Goal: Find specific page/section: Find specific page/section

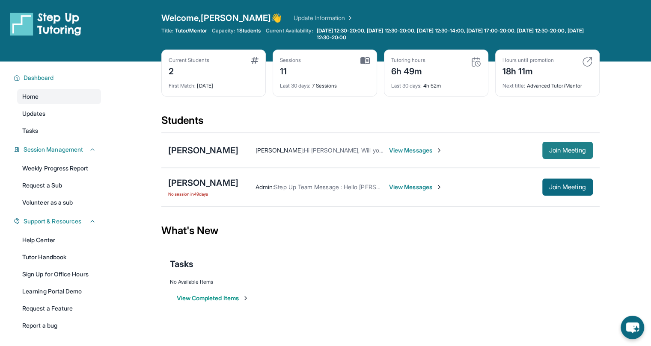
click at [545, 147] on button "Join Meeting" at bounding box center [567, 150] width 50 height 17
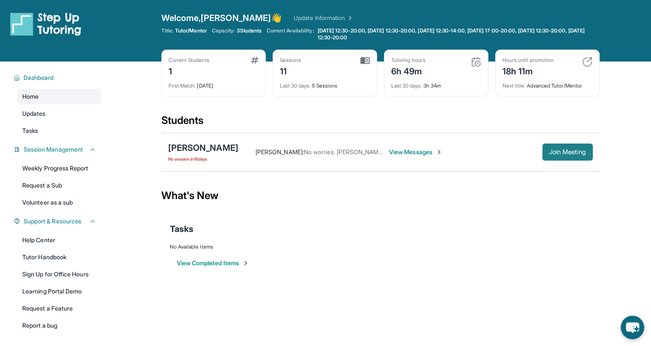
click at [563, 150] on span "Join Meeting" at bounding box center [567, 152] width 37 height 5
click at [551, 161] on div "[PERSON_NAME] No session [DATE] [PERSON_NAME] : No worries. [PERSON_NAME] will …" at bounding box center [380, 152] width 438 height 38
click at [552, 153] on span "Join Meeting" at bounding box center [567, 152] width 37 height 5
click at [188, 148] on div "[PERSON_NAME]" at bounding box center [203, 148] width 70 height 12
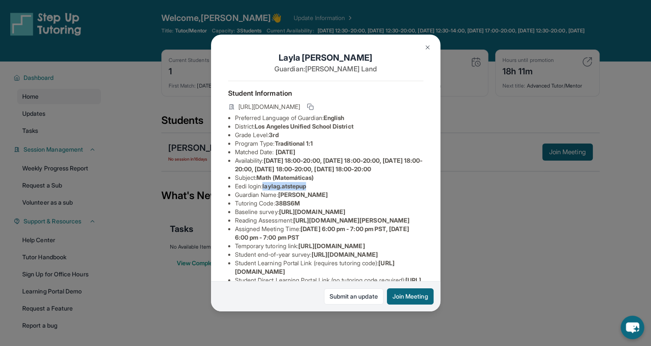
drag, startPoint x: 315, startPoint y: 202, endPoint x: 265, endPoint y: 202, distance: 50.0
click at [265, 191] on li "Eedi login : laylag.atstepup" at bounding box center [329, 186] width 188 height 9
drag, startPoint x: 265, startPoint y: 202, endPoint x: 279, endPoint y: 204, distance: 13.9
copy span "laylag.atstepup"
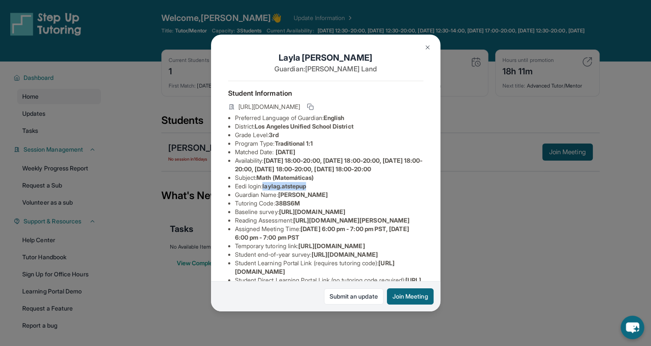
click at [424, 50] on img at bounding box center [427, 47] width 7 height 7
